Goal: Information Seeking & Learning: Check status

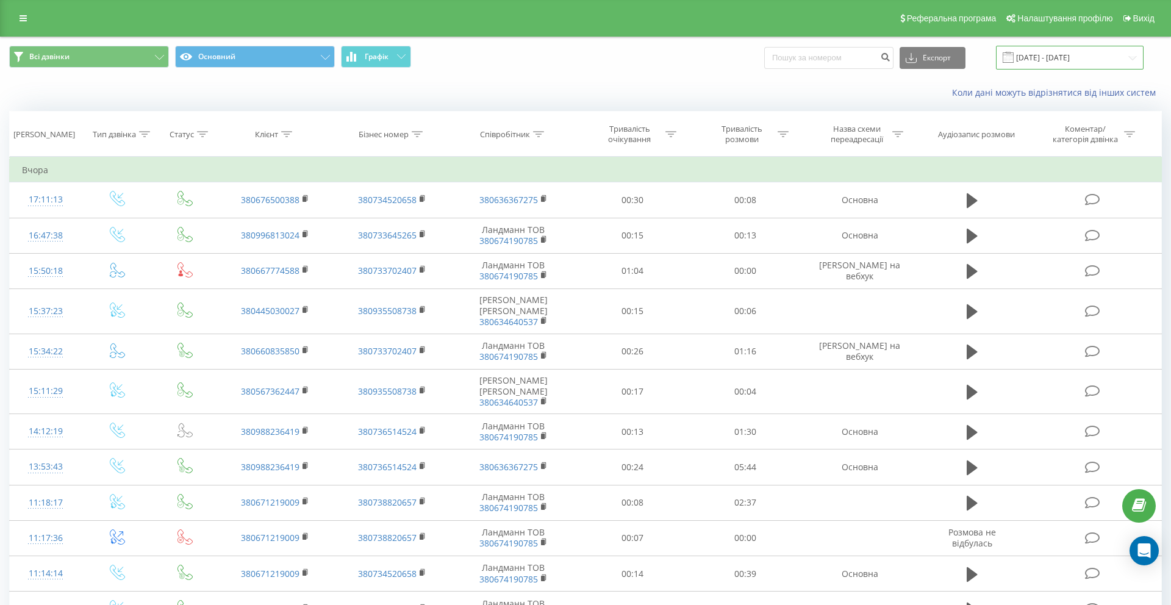
click at [1053, 57] on input "[DATE] - [DATE]" at bounding box center [1070, 58] width 148 height 24
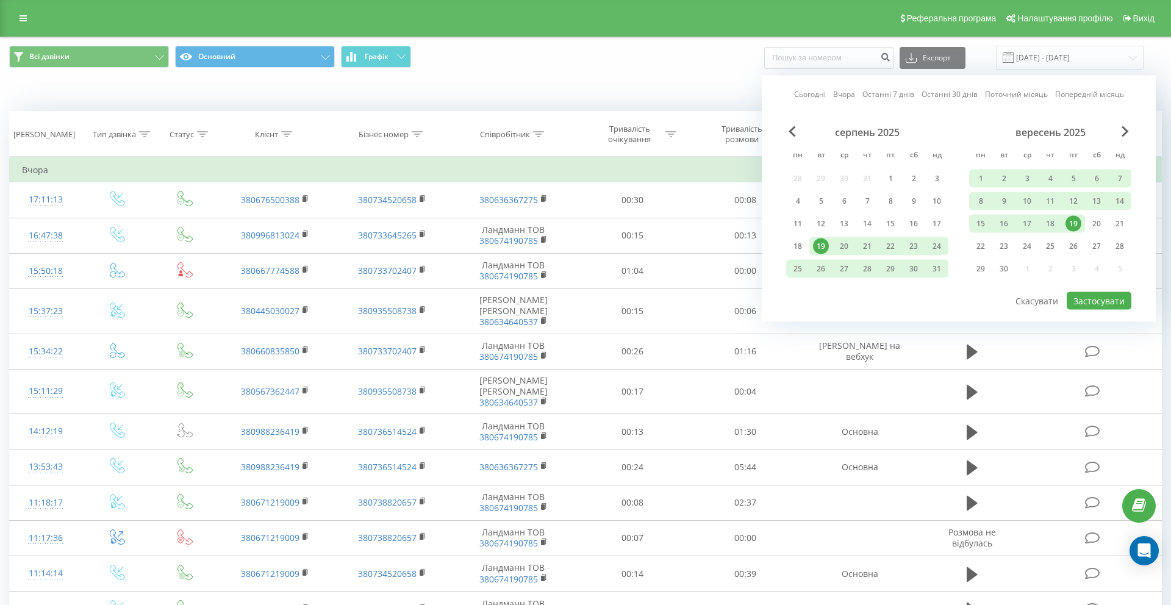
click at [819, 87] on div "Сьогодні Вчора Останні 7 днів Останні 30 днів Поточний місяць Попередній місяць…" at bounding box center [959, 199] width 394 height 246
click at [819, 101] on div "Сьогодні Вчора Останні 7 днів Останні 30 днів Поточний місяць Попередній місяць…" at bounding box center [959, 199] width 394 height 246
click at [815, 94] on link "Сьогодні" at bounding box center [810, 94] width 32 height 12
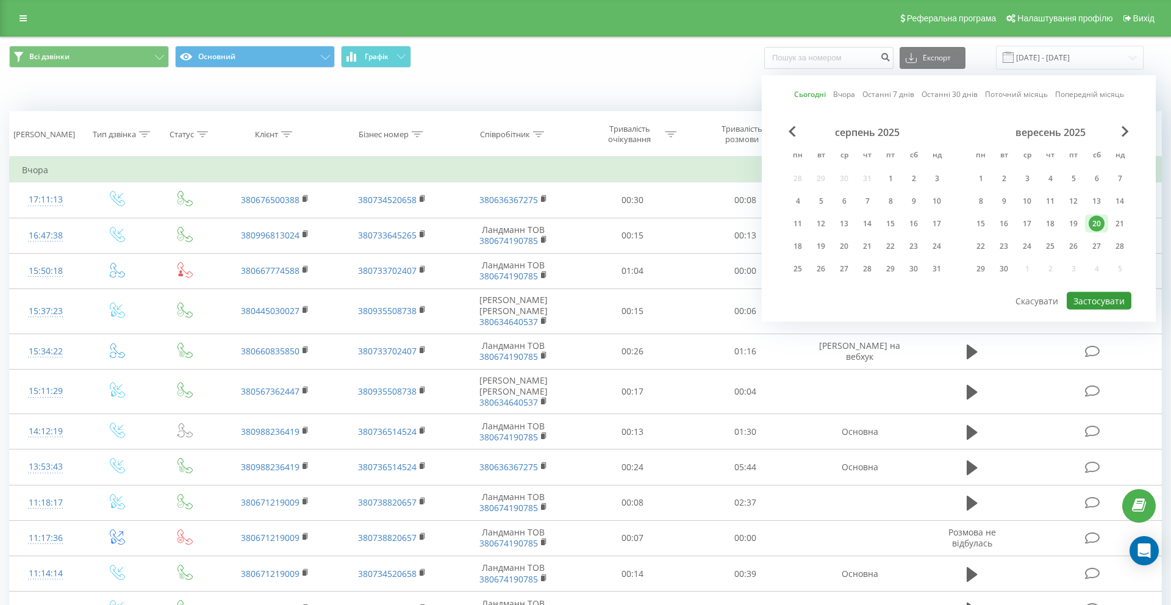
click at [1096, 299] on button "Застосувати" at bounding box center [1099, 301] width 65 height 18
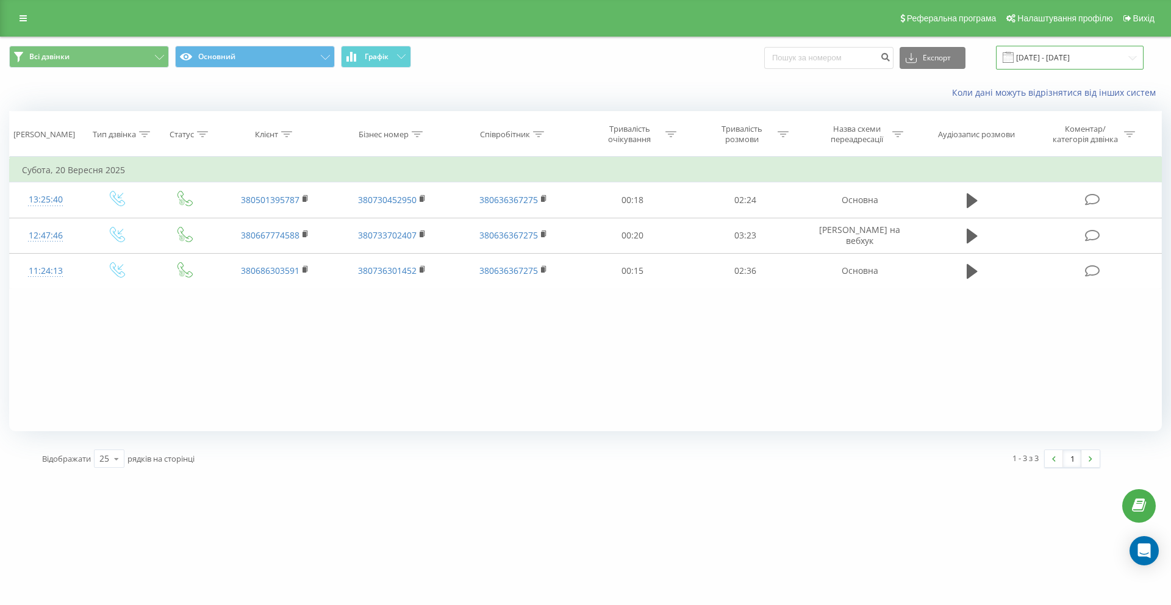
click at [1044, 51] on input "20.09.2025 - 20.09.2025" at bounding box center [1070, 58] width 148 height 24
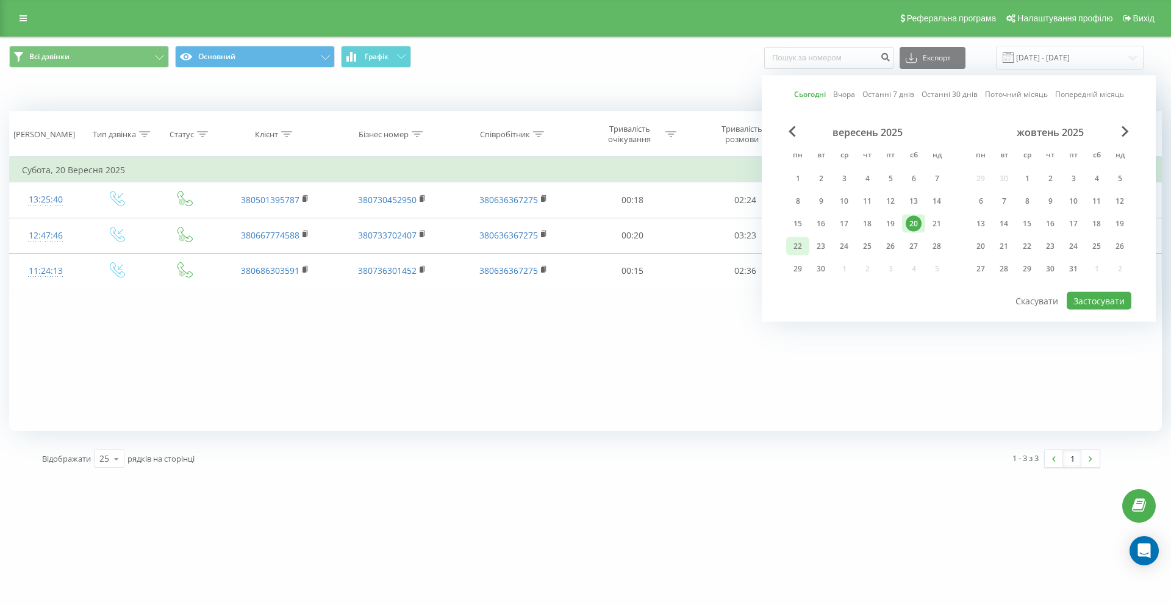
click at [800, 250] on div "22" at bounding box center [798, 247] width 16 height 16
click at [1104, 306] on button "Застосувати" at bounding box center [1099, 301] width 65 height 18
type input "22.09.2025 - 22.09.2025"
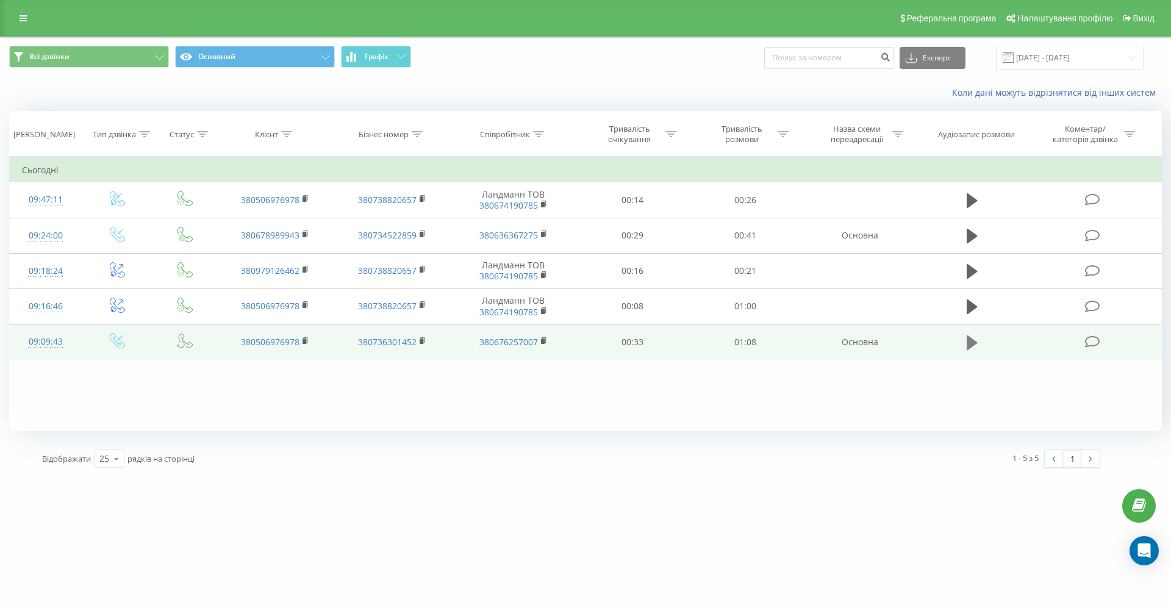
click at [976, 347] on icon at bounding box center [972, 342] width 11 height 17
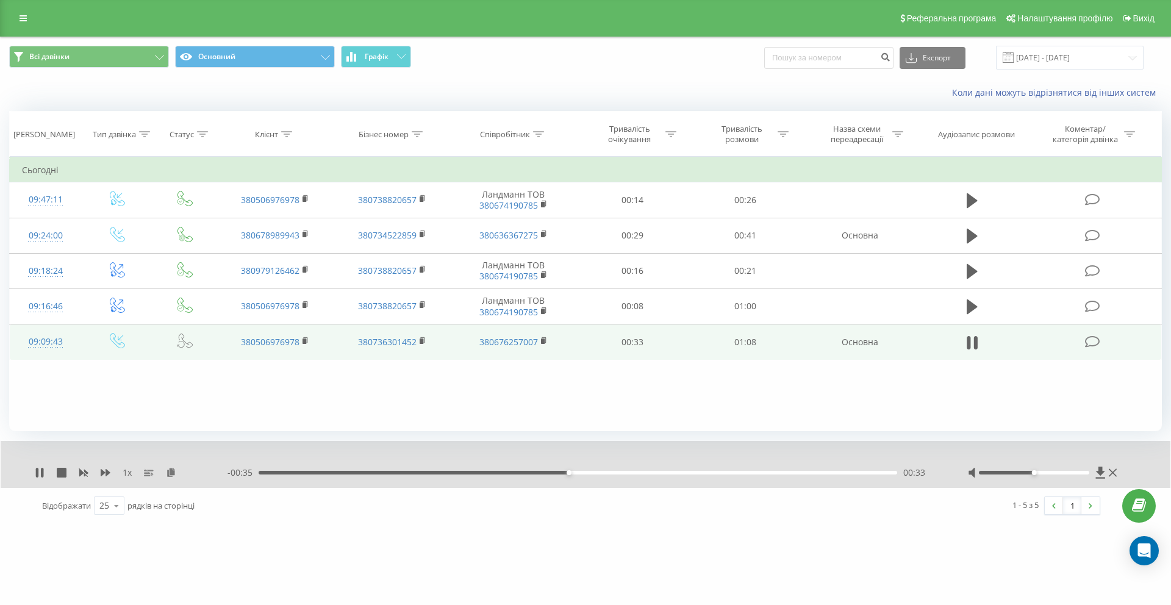
click at [431, 472] on div "00:33" at bounding box center [578, 473] width 639 height 4
click at [486, 470] on div "- 00:36 00:31 00:31" at bounding box center [583, 473] width 710 height 12
click at [483, 470] on div "- 00:36 00:32 00:32" at bounding box center [583, 473] width 710 height 12
click at [483, 472] on div "00:24" at bounding box center [578, 473] width 639 height 4
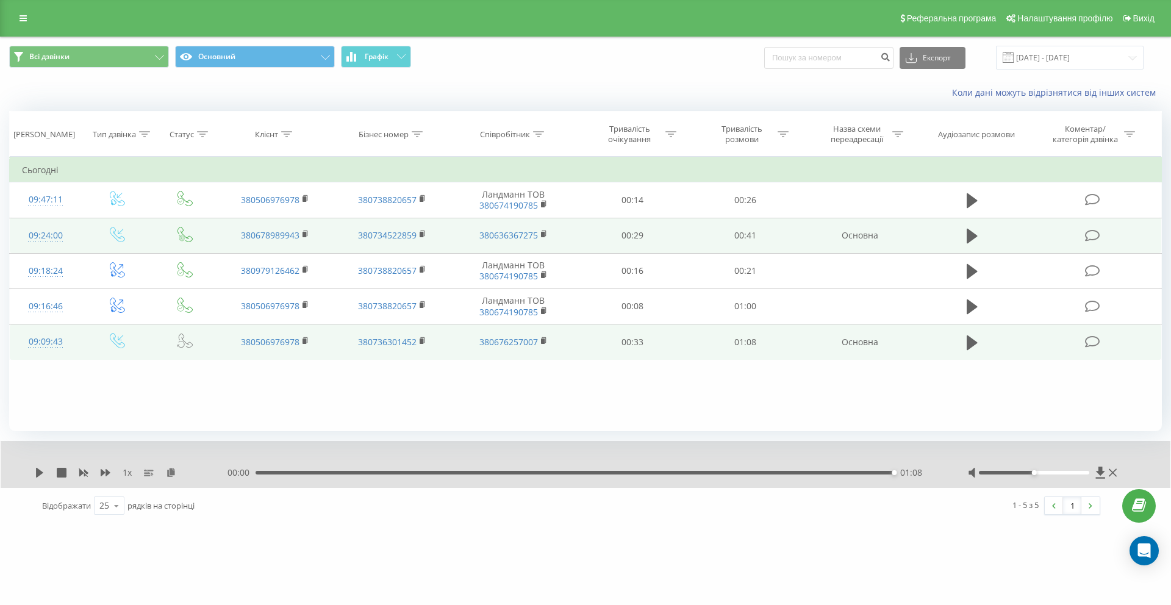
click at [982, 234] on td at bounding box center [973, 235] width 108 height 35
click at [975, 234] on icon at bounding box center [972, 236] width 11 height 17
click at [968, 236] on icon at bounding box center [972, 236] width 11 height 15
click at [975, 234] on icon at bounding box center [972, 236] width 11 height 17
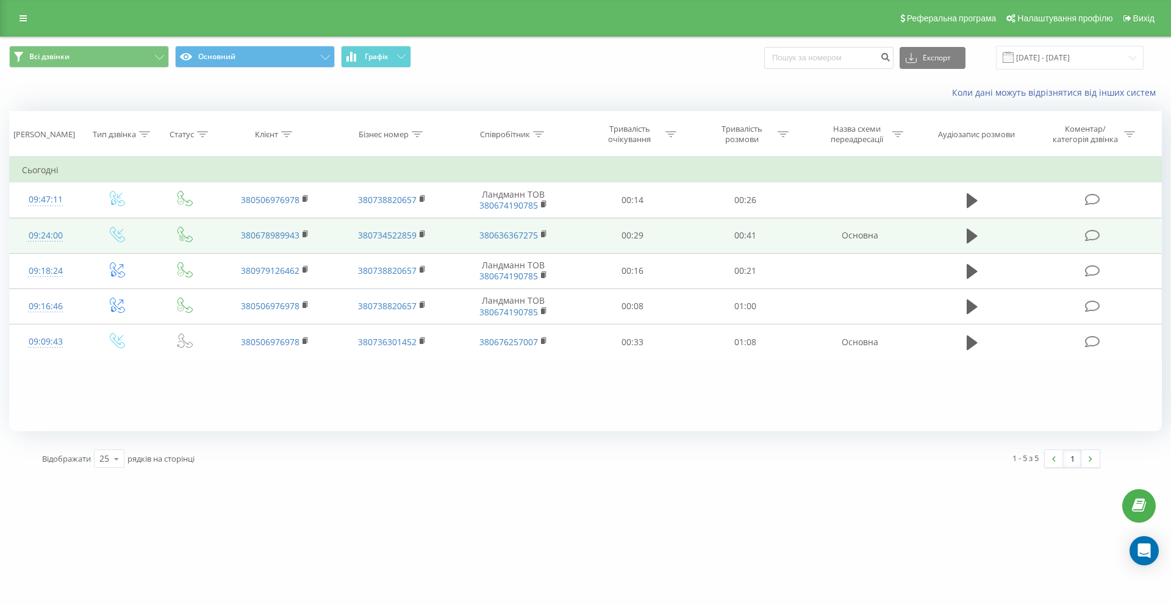
click at [982, 236] on td at bounding box center [973, 235] width 108 height 35
click at [970, 236] on icon at bounding box center [972, 236] width 11 height 15
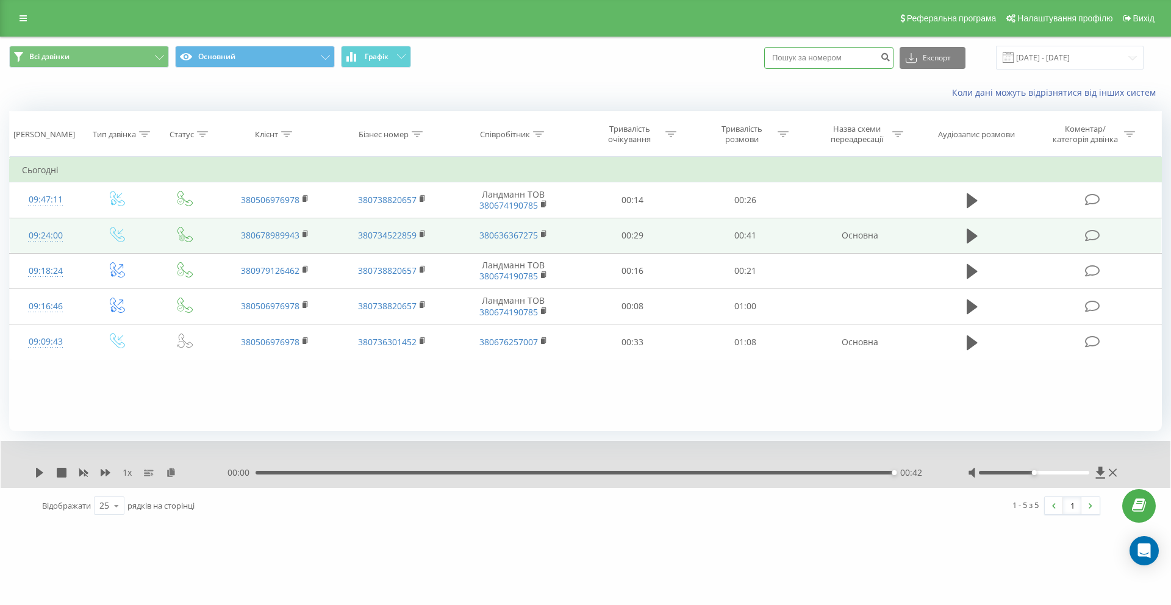
click at [847, 54] on input at bounding box center [828, 58] width 129 height 22
paste input "0676071504"
type input "0676071504"
click at [894, 65] on button "submit" at bounding box center [885, 58] width 16 height 22
